Goal: Information Seeking & Learning: Check status

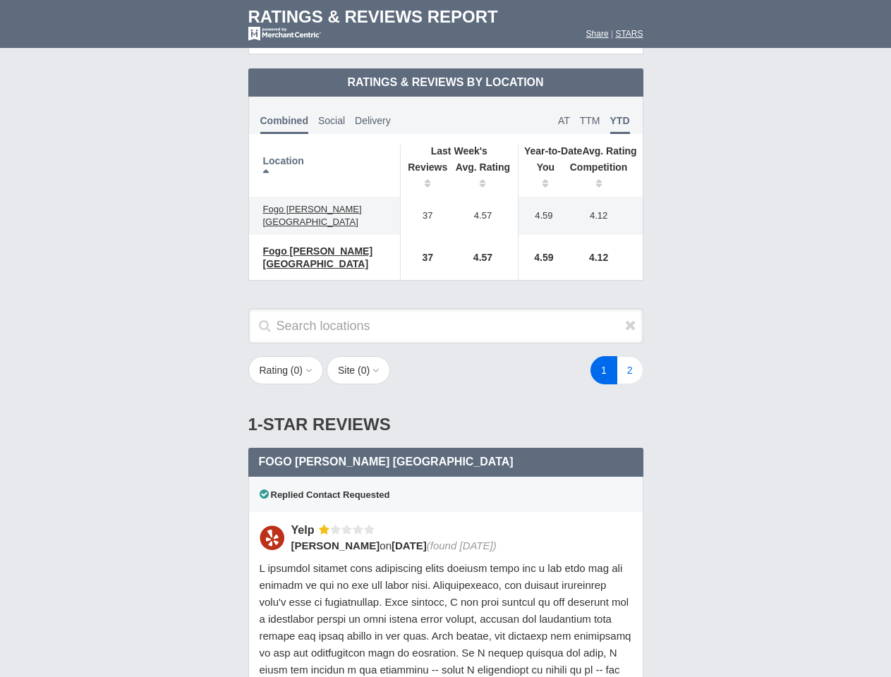
scroll to position [684, 0]
click at [445, 356] on div "1 2" at bounding box center [534, 370] width 247 height 28
click at [325, 159] on th "Location" at bounding box center [325, 171] width 152 height 52
click at [424, 165] on th "Reviews" at bounding box center [424, 177] width 48 height 40
click at [483, 165] on th "Avg. Rating" at bounding box center [483, 177] width 71 height 40
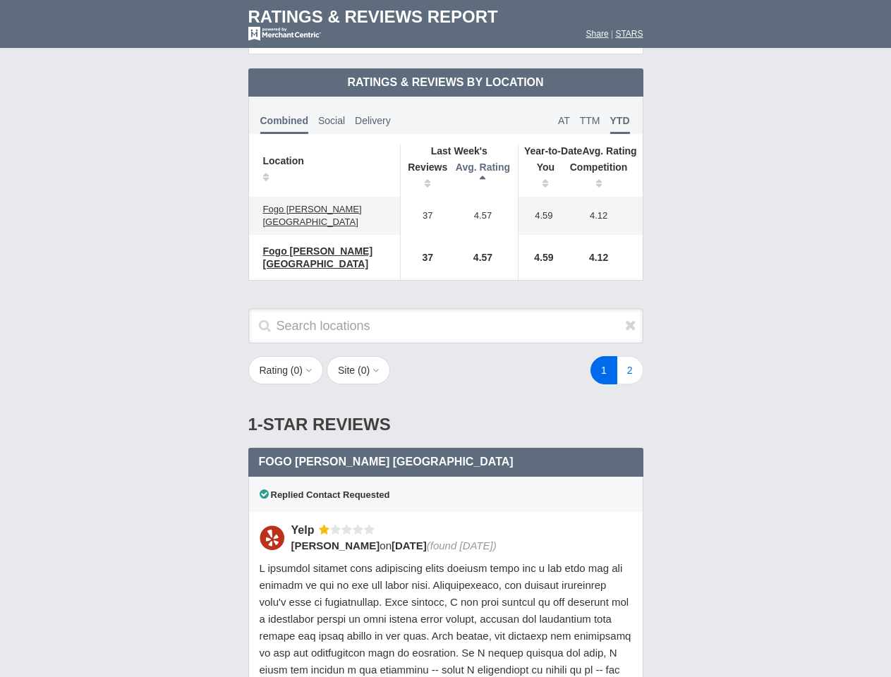
click at [540, 165] on th "You" at bounding box center [541, 177] width 44 height 40
click at [603, 165] on th "Competition" at bounding box center [602, 177] width 80 height 40
click at [446, 477] on div "Replied Contact Requested" at bounding box center [445, 494] width 395 height 35
click at [631, 318] on icon at bounding box center [630, 325] width 11 height 14
